Goal: Find specific page/section: Find specific page/section

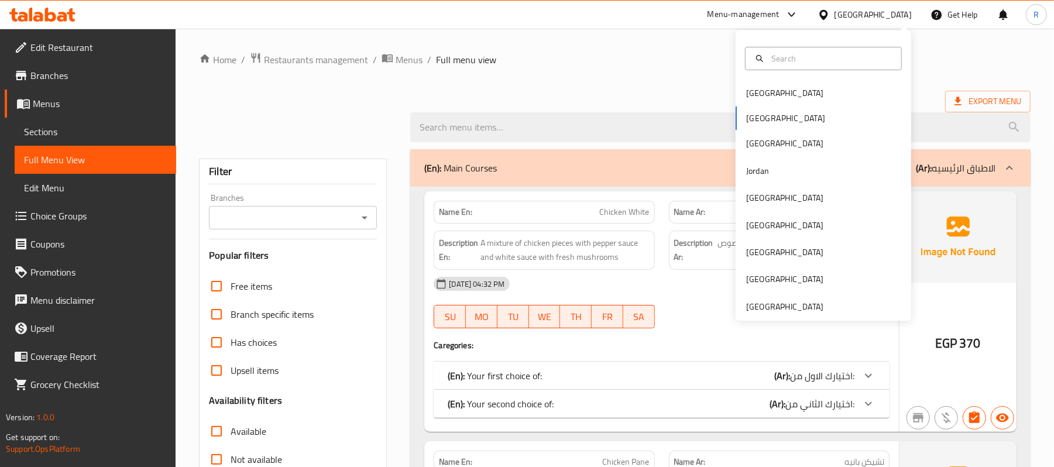
click at [771, 317] on div "Bahrain Egypt Iraq Jordan Kuwait Oman Qatar Saudi Arabia United Arab Emirates" at bounding box center [824, 175] width 176 height 290
click at [767, 304] on div "United Arab Emirates" at bounding box center [784, 306] width 77 height 13
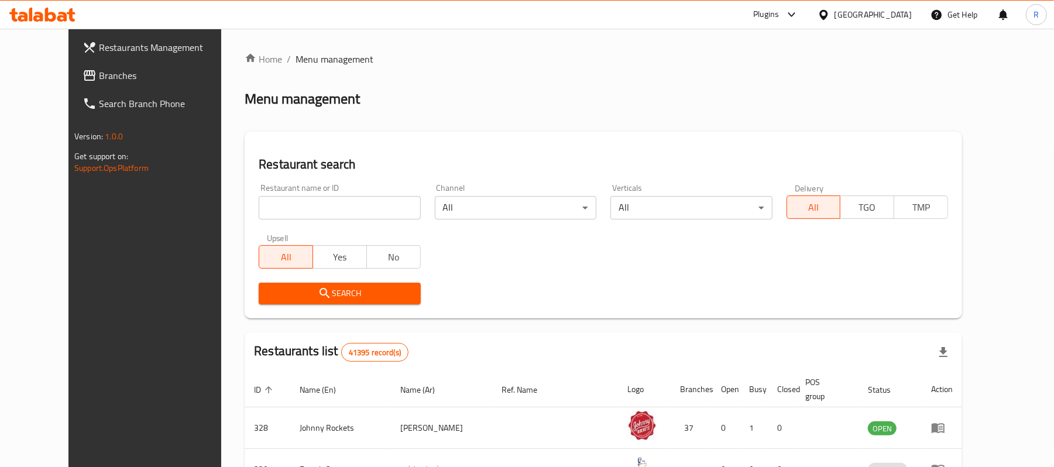
click at [99, 73] on span "Branches" at bounding box center [167, 75] width 136 height 14
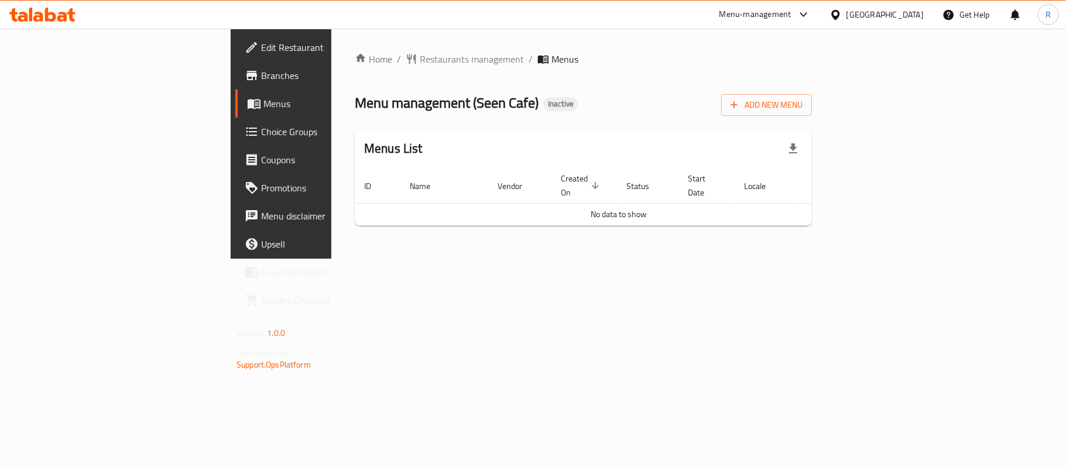
click at [835, 246] on div "Home / Restaurants management / Menus Menu management ( Seen Cafe ) Inactive Ad…" at bounding box center [583, 144] width 504 height 230
click at [261, 76] on span "Branches" at bounding box center [330, 75] width 138 height 14
